Goal: Communication & Community: Participate in discussion

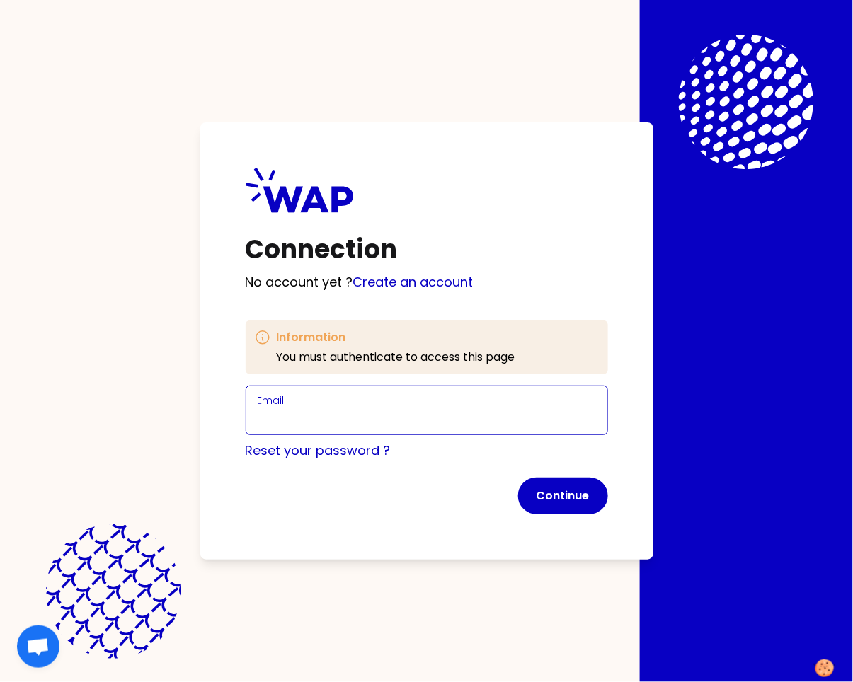
click at [365, 418] on input "Email" at bounding box center [427, 419] width 338 height 20
click at [362, 418] on input "[PERSON_NAME][EMAIL_ADDRESS][DOMAIN_NAME]" at bounding box center [427, 419] width 338 height 20
type input "[PERSON_NAME][EMAIL_ADDRESS][DOMAIN_NAME]"
click button "Continue" at bounding box center [563, 496] width 90 height 37
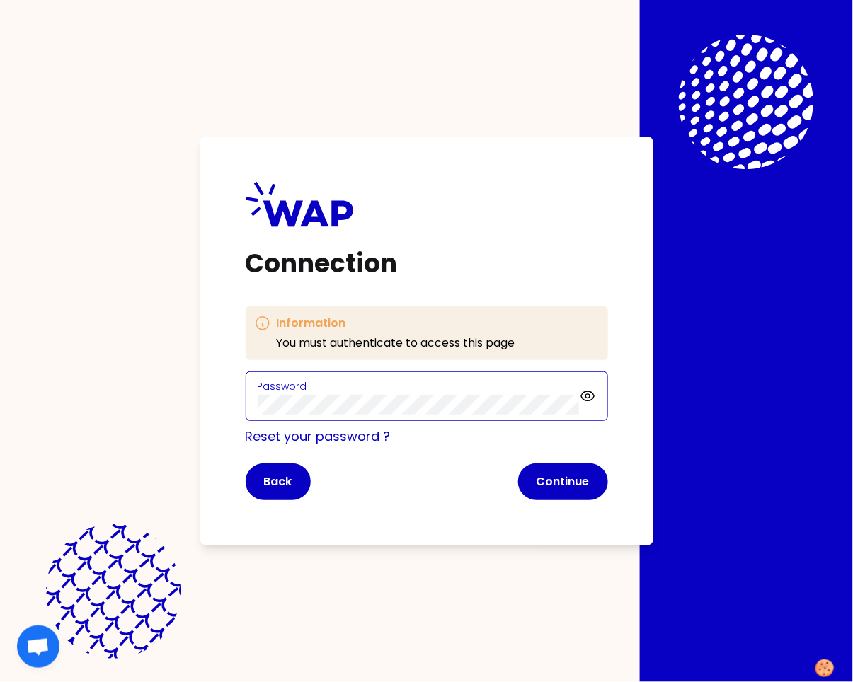
click button "Continue" at bounding box center [563, 481] width 90 height 37
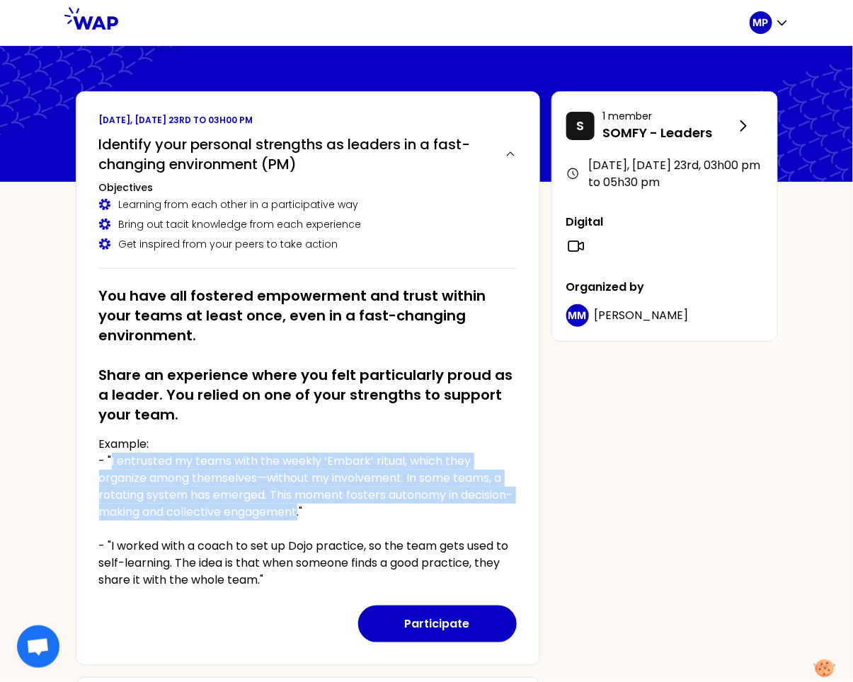
drag, startPoint x: 117, startPoint y: 464, endPoint x: 366, endPoint y: 530, distance: 257.6
click at [354, 516] on p "Example: - "I entrusted my teams with the weekly ‘Embark’ ritual, which they or…" at bounding box center [307, 512] width 417 height 153
copy p "I entrusted my teams with the weekly ‘Embark’ ritual, which they organize among…"
click at [435, 621] on button "Participate" at bounding box center [437, 624] width 158 height 37
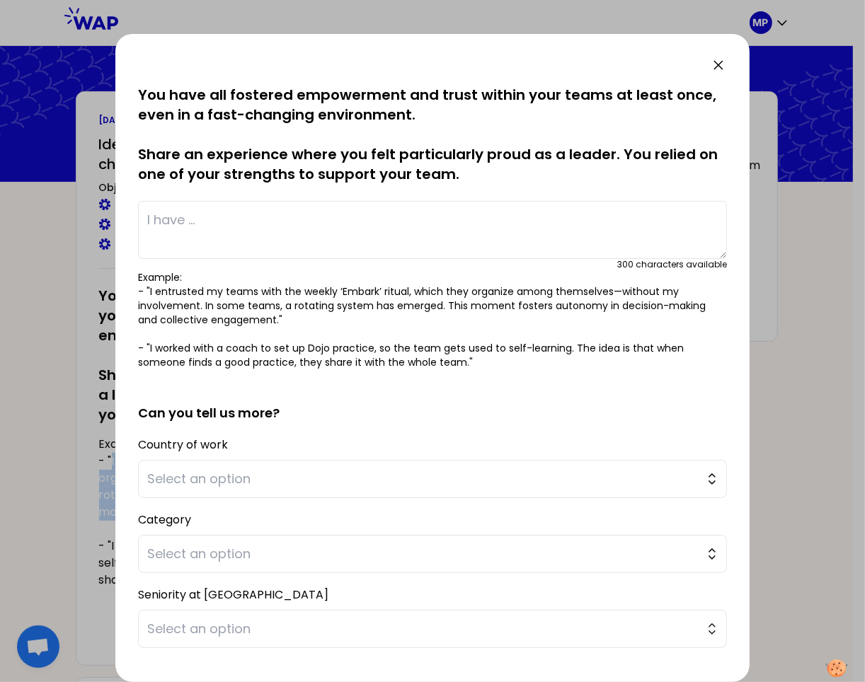
click at [369, 250] on textarea at bounding box center [432, 230] width 589 height 58
paste textarea "I entrusted my teams with the weekly ‘Embark’ ritual, which they organize among…"
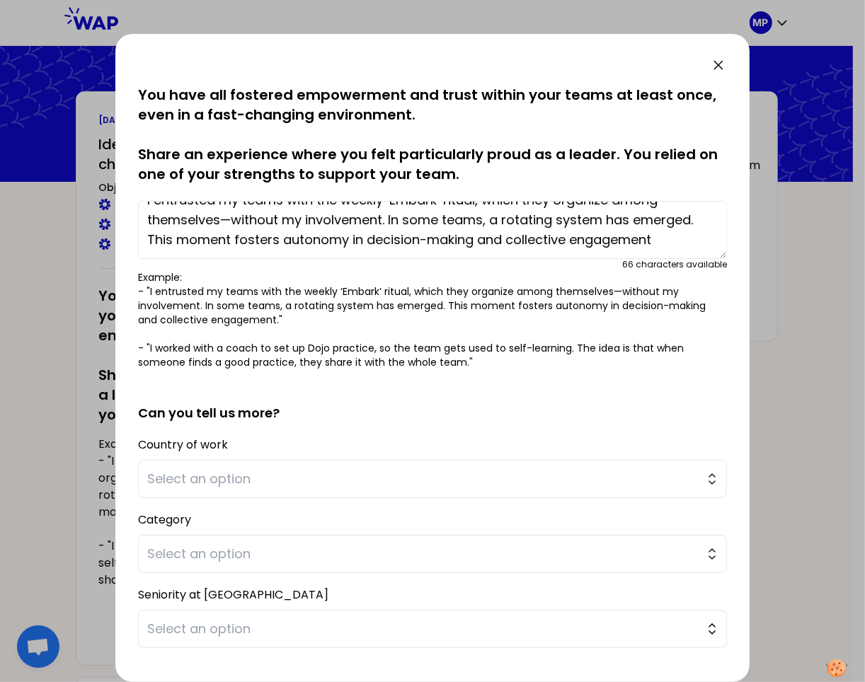
scroll to position [81, 0]
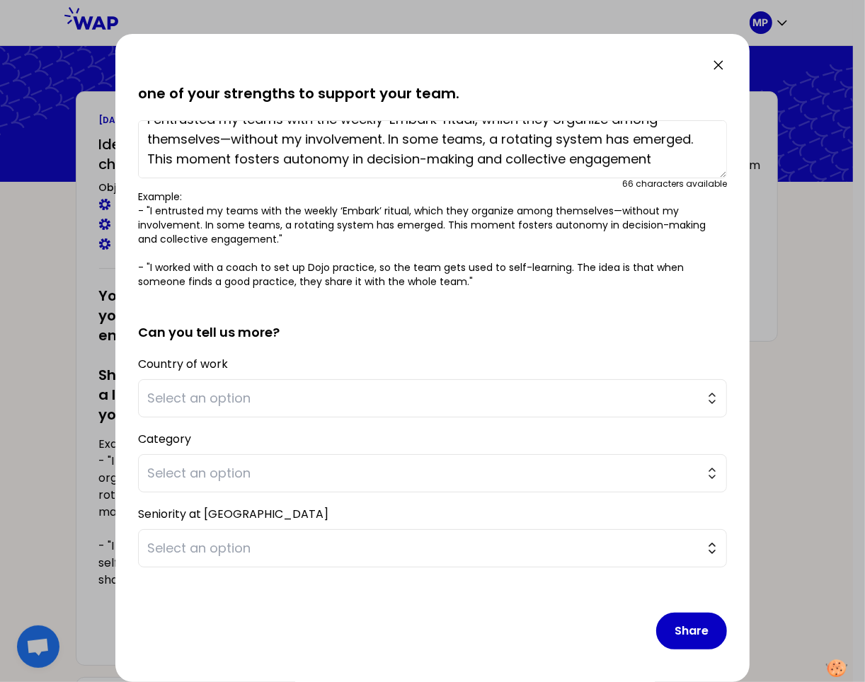
type textarea "I entrusted my teams with the weekly ‘Embark’ ritual, which they organize among…"
click at [677, 627] on button "Share" at bounding box center [691, 631] width 71 height 37
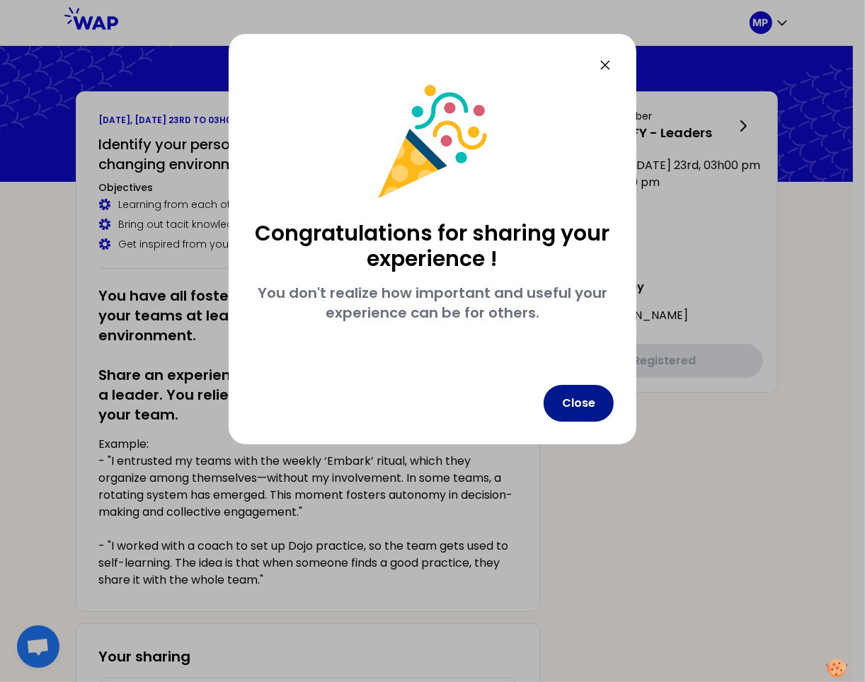
click at [591, 402] on button "Close" at bounding box center [578, 403] width 70 height 37
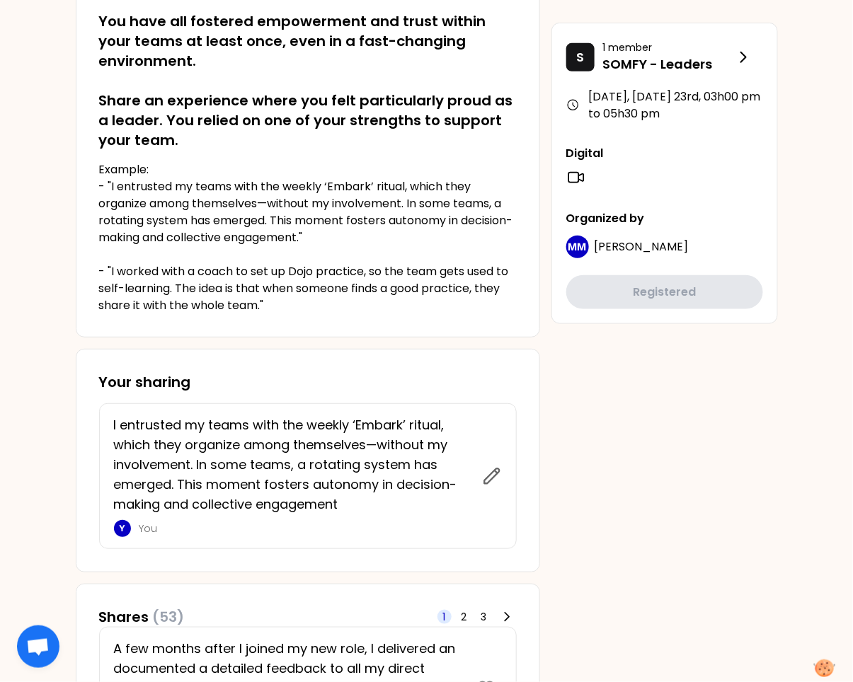
scroll to position [0, 0]
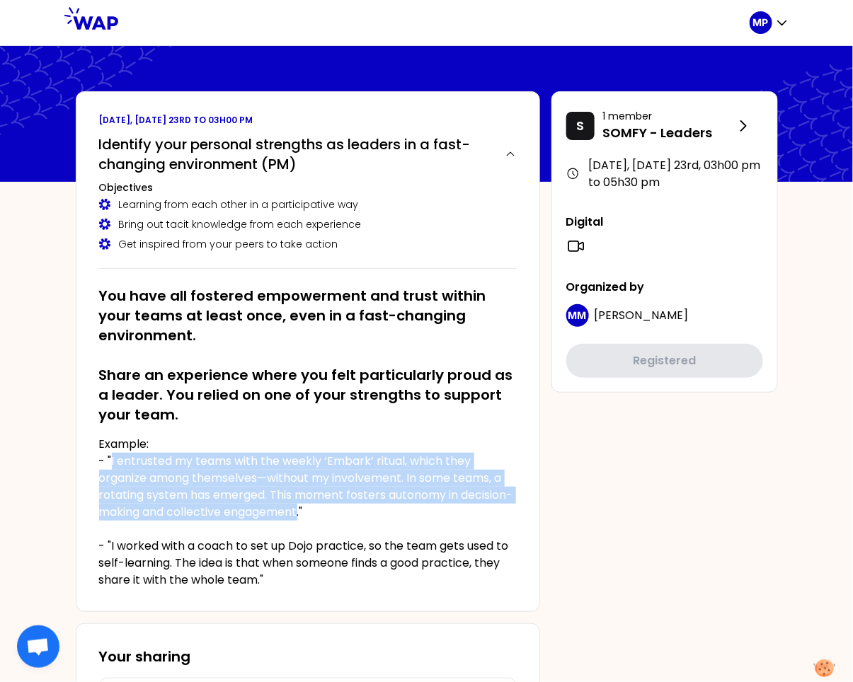
drag, startPoint x: 146, startPoint y: 467, endPoint x: 356, endPoint y: 510, distance: 214.5
click at [356, 510] on p "Example: - "I entrusted my teams with the weekly ‘Embark’ ritual, which they or…" at bounding box center [307, 512] width 417 height 153
